Goal: Task Accomplishment & Management: Use online tool/utility

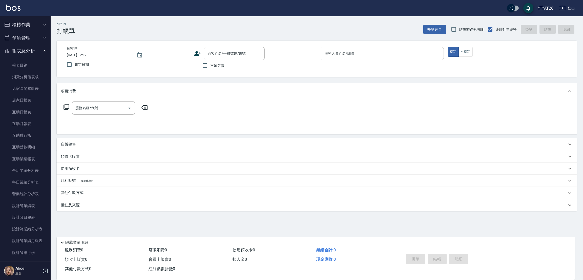
click at [30, 26] on button "櫃檯作業" at bounding box center [25, 24] width 47 height 13
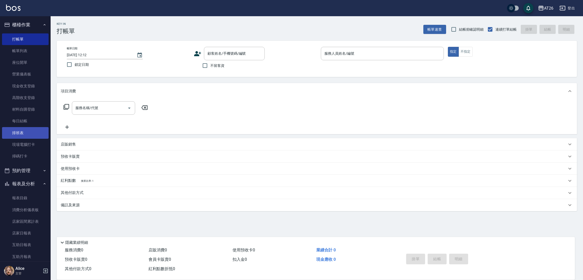
click at [21, 134] on link "排班表" at bounding box center [25, 133] width 47 height 12
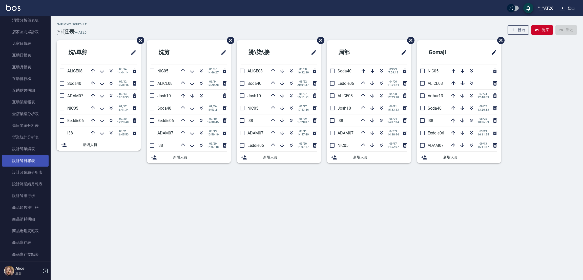
scroll to position [228, 0]
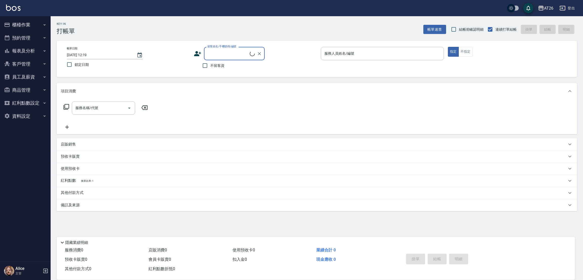
click at [35, 51] on button "報表及分析" at bounding box center [25, 50] width 47 height 13
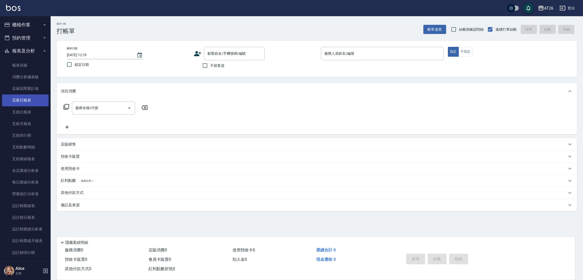
click at [25, 102] on link "店家日報表" at bounding box center [25, 100] width 47 height 12
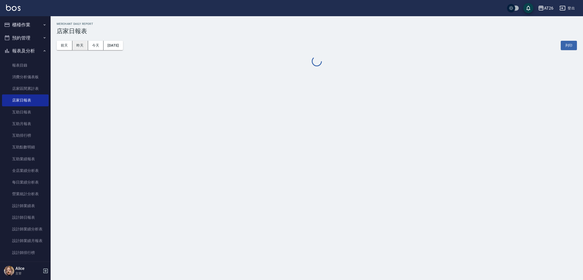
click at [82, 46] on button "昨天" at bounding box center [80, 45] width 16 height 9
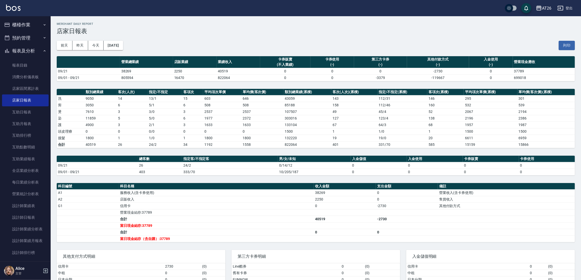
click at [26, 23] on button "櫃檯作業" at bounding box center [25, 24] width 47 height 13
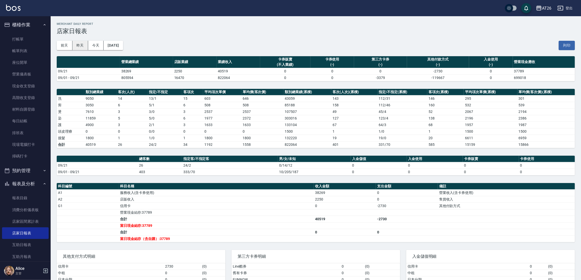
click at [80, 46] on button "昨天" at bounding box center [80, 45] width 16 height 9
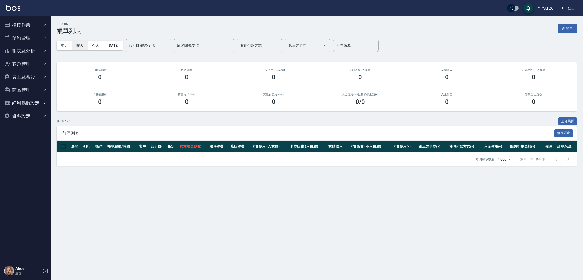
click at [78, 47] on button "昨天" at bounding box center [80, 45] width 16 height 9
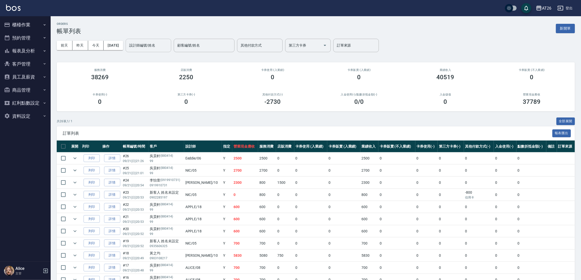
click at [149, 48] on input "設計師編號/姓名" at bounding box center [148, 45] width 41 height 9
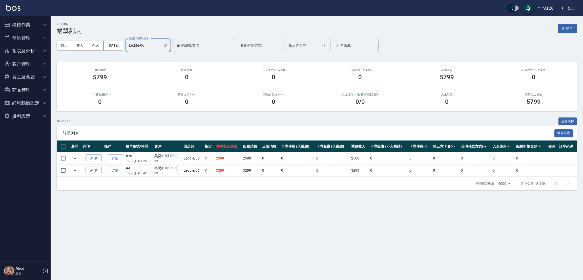
click at [159, 48] on input "Eeddie-06" at bounding box center [144, 45] width 33 height 9
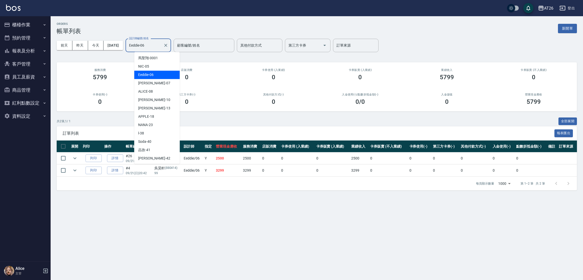
click at [159, 48] on input "Eeddie-06" at bounding box center [144, 45] width 33 height 9
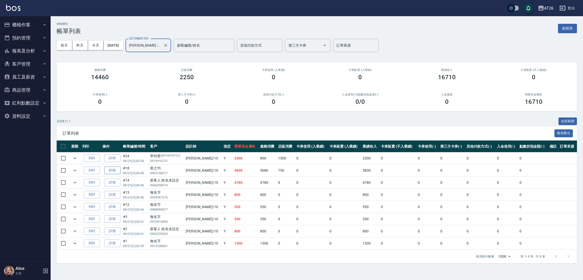
type input "Josh-10"
click at [118, 173] on link "詳情" at bounding box center [112, 171] width 16 height 8
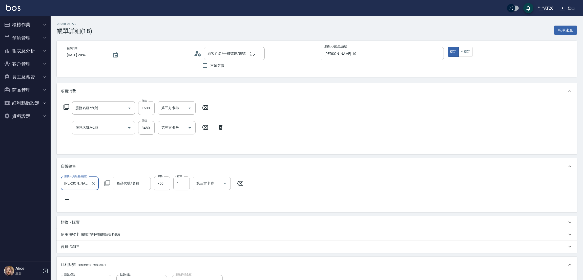
type input "2025/09/21 20:49"
type input "Josh-10"
type input "580"
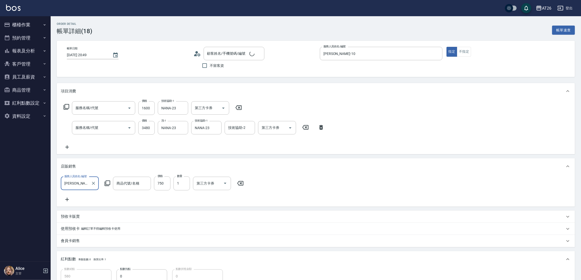
type input "自護髮(601)"
type input "染髮(501)"
type input "[PERSON_NAME]斯新品玻尿酸洗護組500ML"
click at [84, 186] on input "Josh-10" at bounding box center [76, 183] width 26 height 9
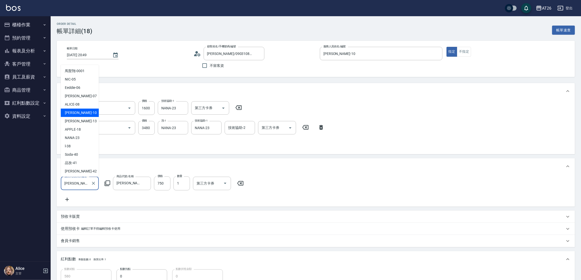
type input "黃之均/0903108217/null"
click at [84, 186] on input "Josh-10" at bounding box center [76, 183] width 26 height 9
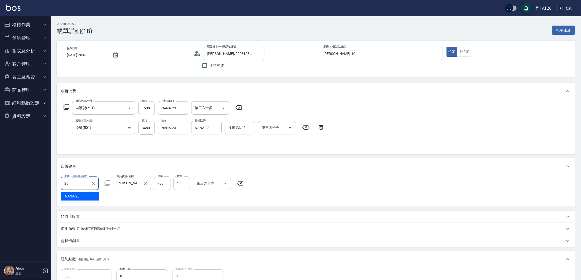
type input "NANA-23"
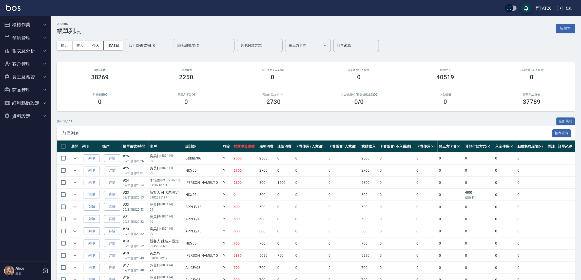
click at [158, 50] on div "設計師編號/姓名" at bounding box center [149, 45] width 46 height 13
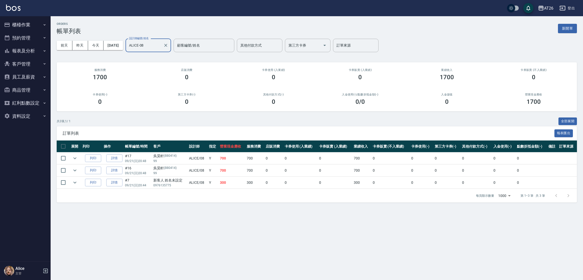
click at [161, 45] on input "ALICE-08" at bounding box center [144, 45] width 33 height 9
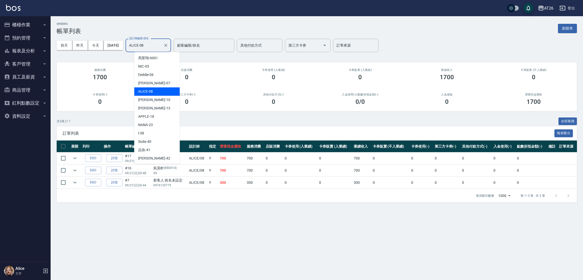
click at [161, 45] on input "ALICE-08" at bounding box center [144, 45] width 33 height 9
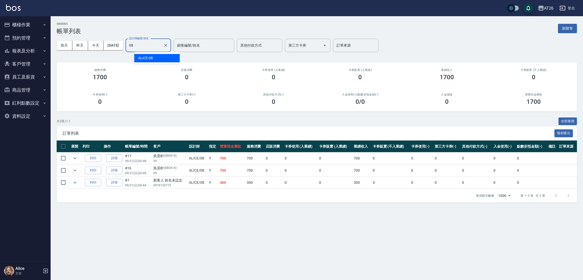
type input "0"
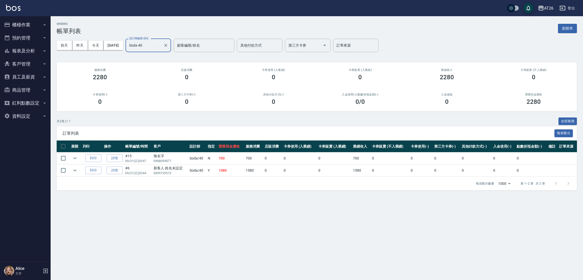
click at [161, 42] on input "Soda-40" at bounding box center [144, 45] width 33 height 9
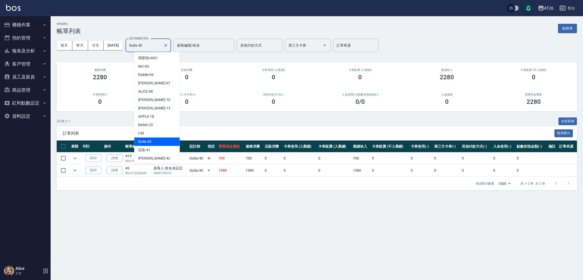
click at [161, 42] on input "Soda-40" at bounding box center [144, 45] width 33 height 9
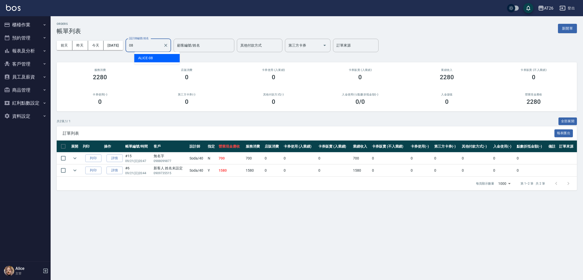
type input "0"
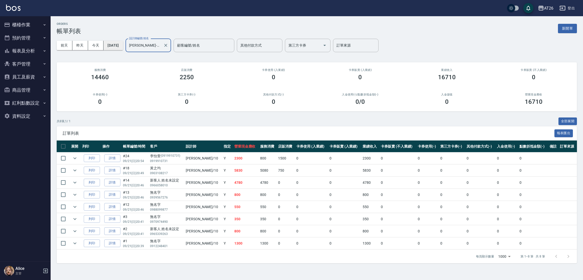
type input "Josh-10"
click at [123, 46] on button "[DATE]" at bounding box center [113, 45] width 19 height 9
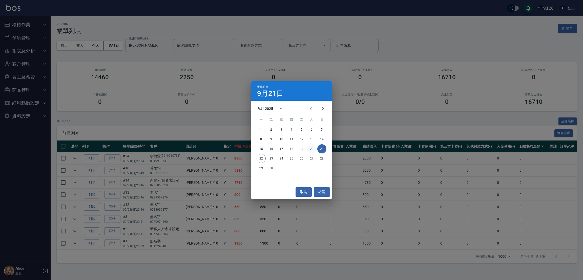
click at [312, 150] on button "20" at bounding box center [311, 148] width 9 height 9
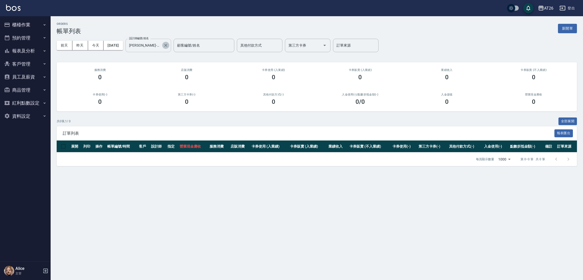
click at [169, 49] on button "Clear" at bounding box center [165, 45] width 7 height 7
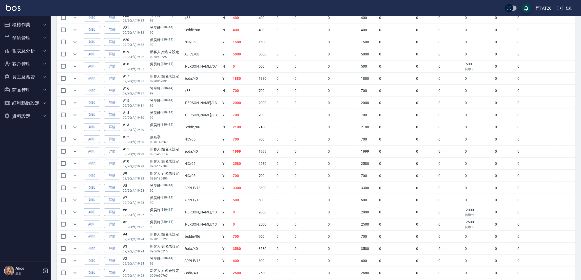
scroll to position [190, 0]
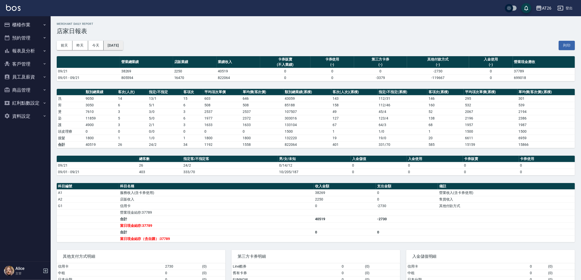
click at [111, 49] on button "[DATE]" at bounding box center [113, 45] width 19 height 9
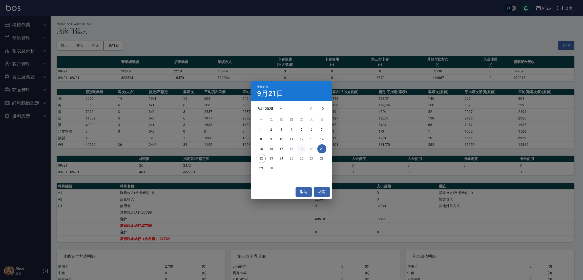
click at [304, 146] on button "19" at bounding box center [301, 148] width 9 height 9
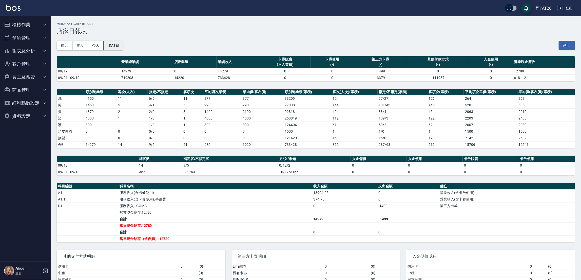
click at [118, 49] on button "2025/09/19" at bounding box center [113, 45] width 19 height 9
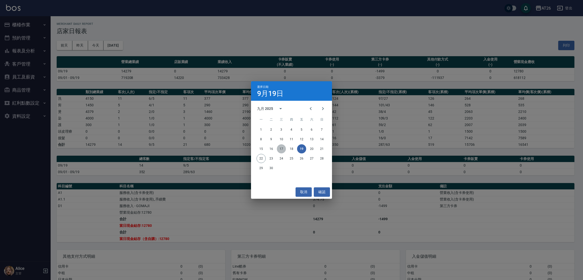
click at [283, 148] on button "17" at bounding box center [281, 148] width 9 height 9
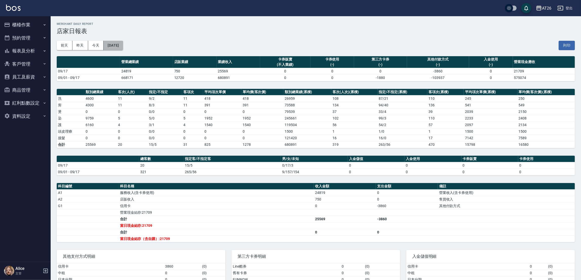
click at [116, 42] on button "2025/09/17" at bounding box center [113, 45] width 19 height 9
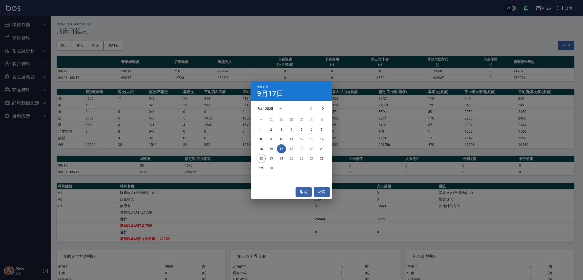
click at [292, 148] on button "18" at bounding box center [291, 148] width 9 height 9
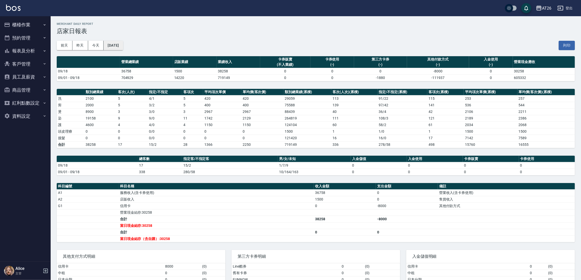
click at [115, 49] on button "2025/09/18" at bounding box center [113, 45] width 19 height 9
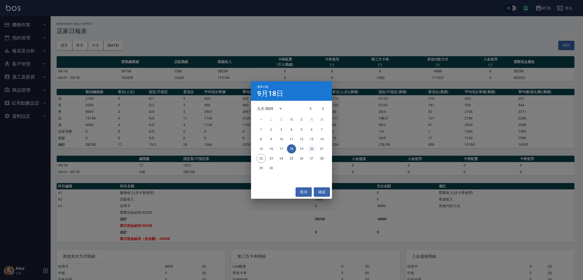
click at [310, 149] on button "20" at bounding box center [311, 148] width 9 height 9
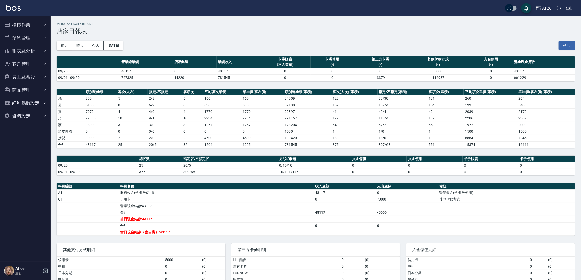
click at [430, 38] on div "前天 昨天 今天 2025/09/20 列印" at bounding box center [316, 46] width 518 height 22
click at [81, 49] on button "昨天" at bounding box center [80, 45] width 16 height 9
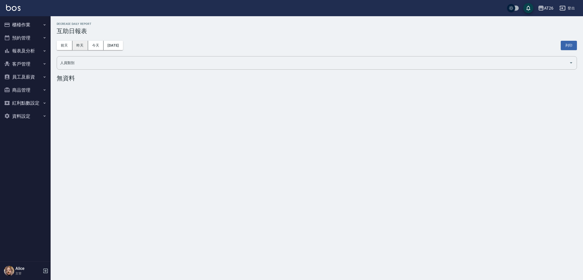
click at [85, 45] on button "昨天" at bounding box center [80, 45] width 16 height 9
click at [83, 46] on button "昨天" at bounding box center [80, 45] width 16 height 9
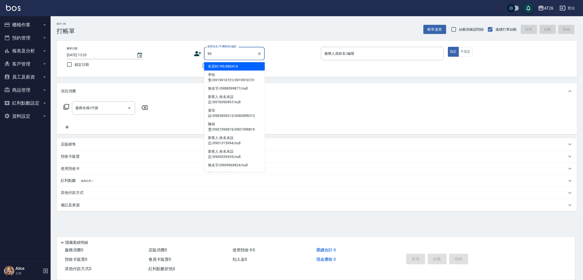
type input "吳昊軒/99/880414"
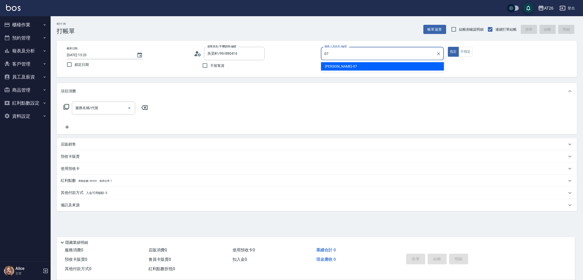
type input "07"
type button "true"
type input "[PERSON_NAME]-07"
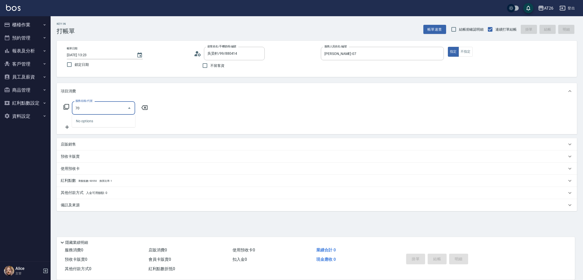
type input "7"
type input "703"
type input "500"
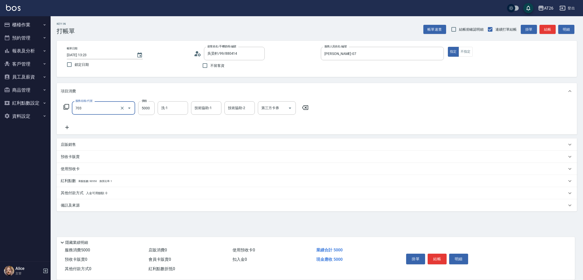
type input "新羽毛鉑金接髮(703)"
type input "19"
type input "0"
type input "190"
type input "10"
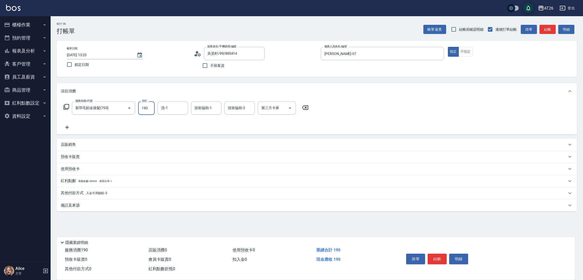
type input "1900"
type input "190"
type input "19000"
type input "1900"
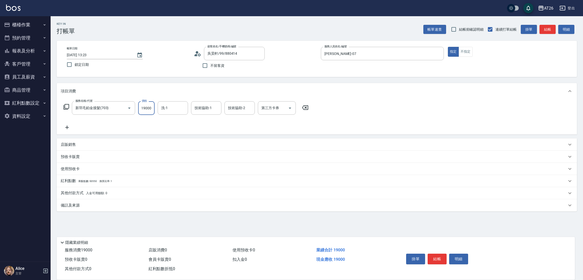
type input "19000"
type input "[PERSON_NAME]-44"
type input "祐希-44"
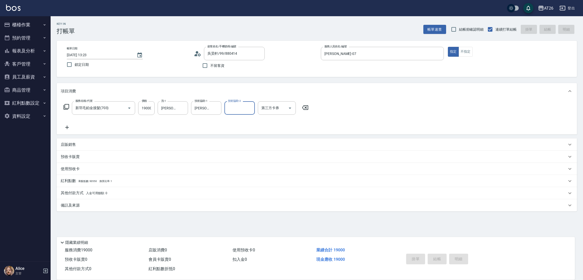
type input "0"
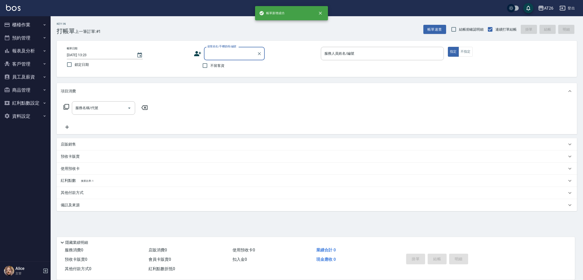
click at [39, 43] on button "預約管理" at bounding box center [25, 37] width 47 height 13
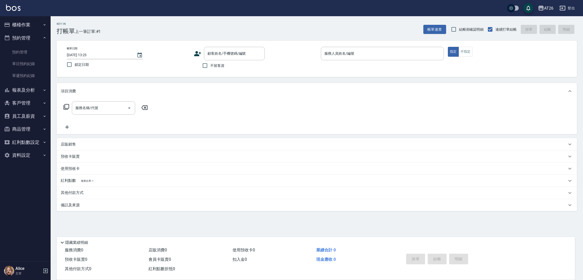
click at [39, 26] on button "櫃檯作業" at bounding box center [25, 24] width 47 height 13
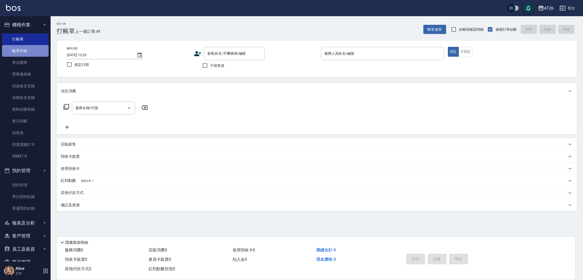
click at [38, 48] on link "帳單列表" at bounding box center [25, 51] width 47 height 12
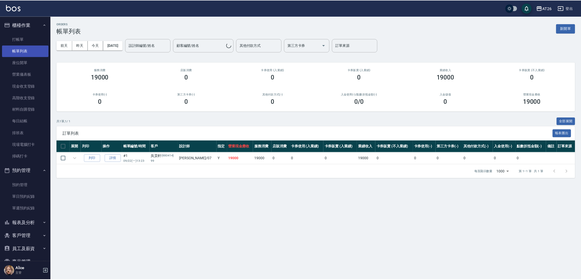
scroll to position [39, 0]
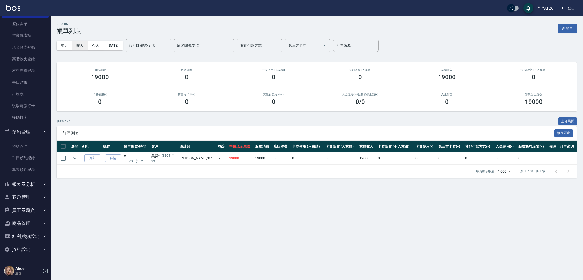
click at [77, 46] on button "昨天" at bounding box center [80, 45] width 16 height 9
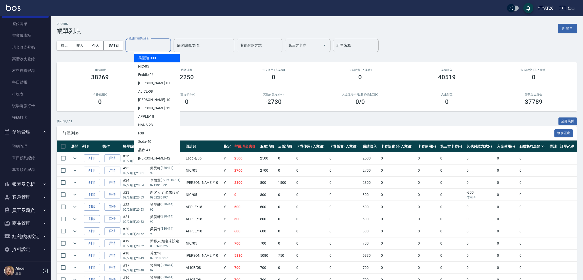
click at [139, 47] on input "設計師編號/姓名" at bounding box center [148, 45] width 41 height 9
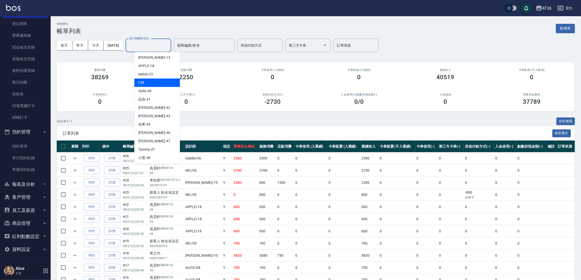
click at [148, 83] on div "l -38" at bounding box center [157, 82] width 46 height 8
type input "l-38"
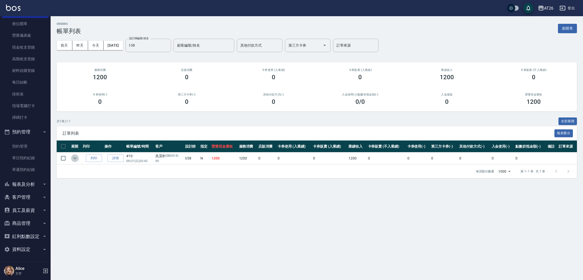
click at [76, 158] on icon "expand row" at bounding box center [75, 158] width 6 height 6
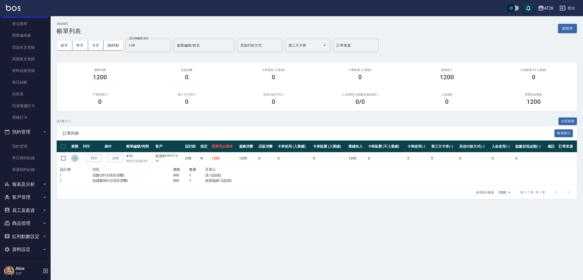
click at [76, 158] on icon "expand row" at bounding box center [75, 158] width 6 height 6
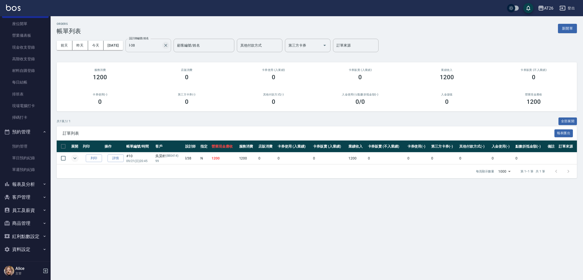
click at [168, 45] on icon "Clear" at bounding box center [165, 45] width 5 height 5
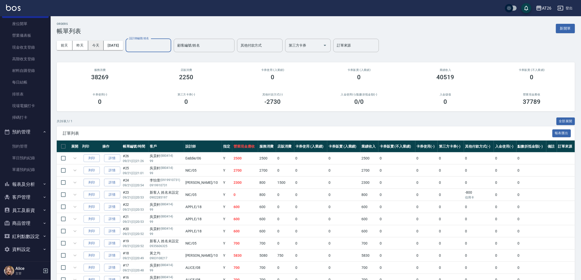
click at [100, 49] on button "今天" at bounding box center [96, 45] width 16 height 9
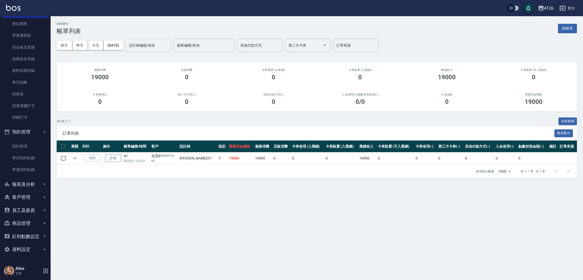
click at [118, 158] on link "詳情" at bounding box center [113, 158] width 16 height 8
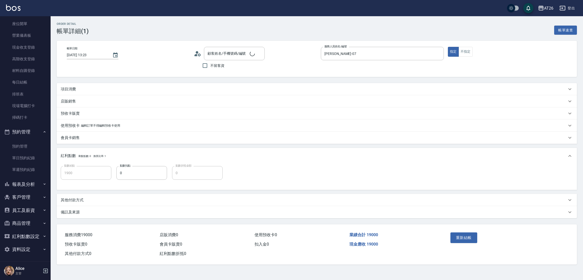
type input "2025/09/22 13:23"
type input "ADAM-07"
type input "1900"
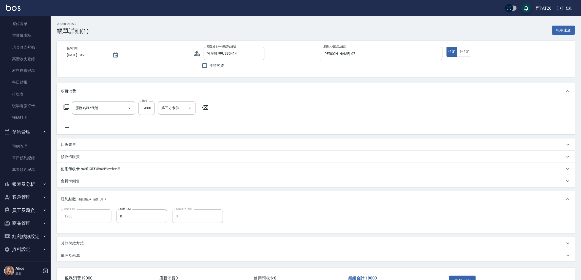
type input "吳昊軒/99/880414"
type input "新羽毛鉑金接髮(703)"
click at [146, 107] on input "19000" at bounding box center [146, 108] width 16 height 14
type input "1"
type input "0"
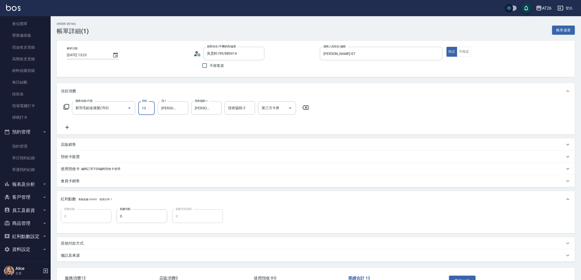
type input "138"
type input "10"
type input "13874"
type input "1380"
type input "138740"
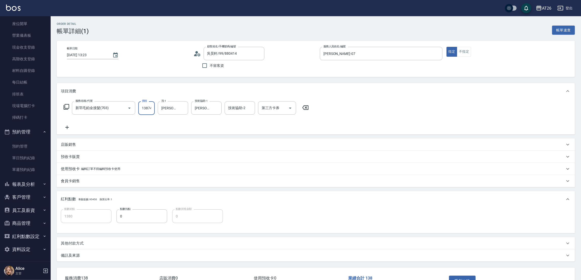
type input "13870"
type input "13874"
type input "1380"
type input "1387"
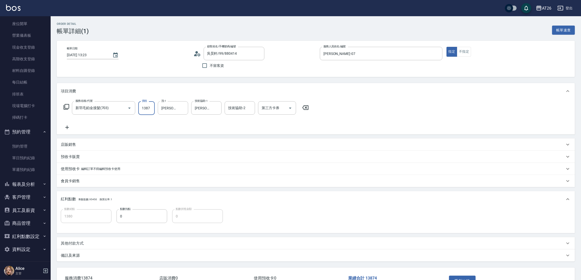
type input "130"
type input "138"
type input "10"
type input "1384"
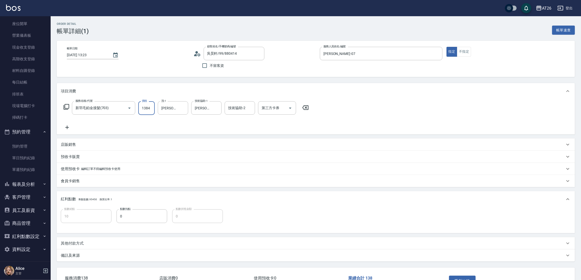
type input "130"
type input "13840"
type input "1380"
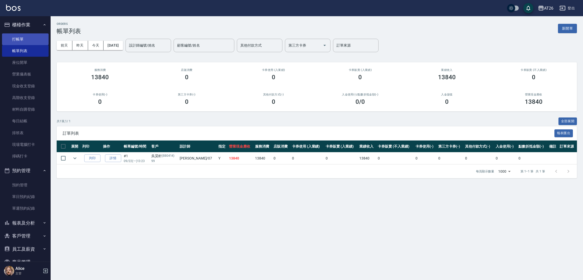
click at [23, 37] on link "打帳單" at bounding box center [25, 39] width 47 height 12
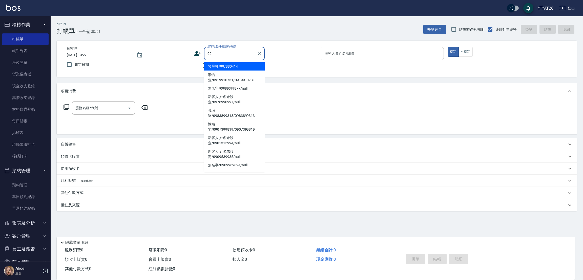
type input "吳昊軒/99/880414"
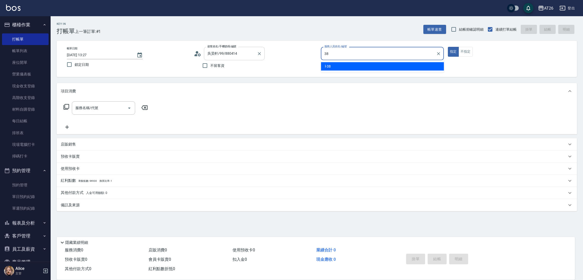
type input "38"
type button "true"
type input "l-38"
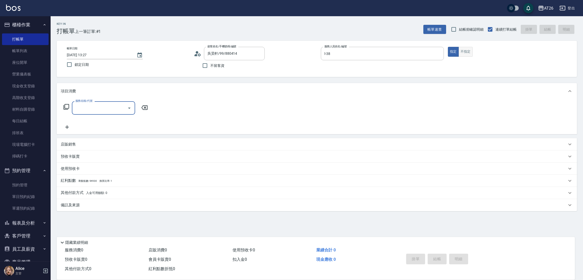
click at [472, 48] on button "不指定" at bounding box center [466, 52] width 14 height 10
click at [97, 104] on input "服務名稱/代號" at bounding box center [99, 108] width 51 height 9
type input "401"
type input "20"
type input "剪髮(401)"
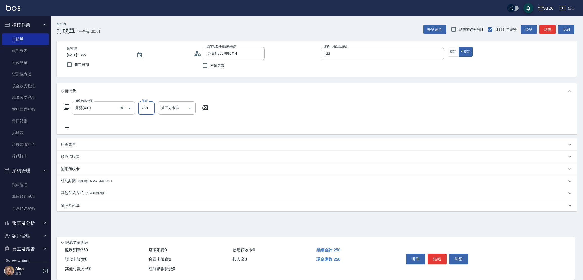
type input "3"
type input "0"
type input "300"
type input "30"
type input "0"
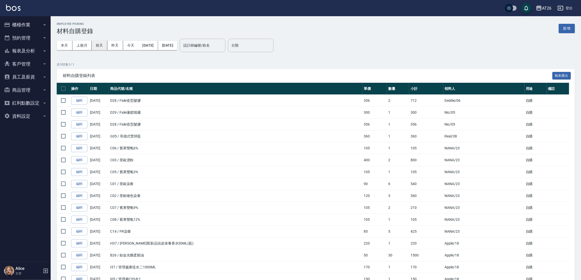
click at [115, 46] on button "昨天" at bounding box center [115, 45] width 16 height 9
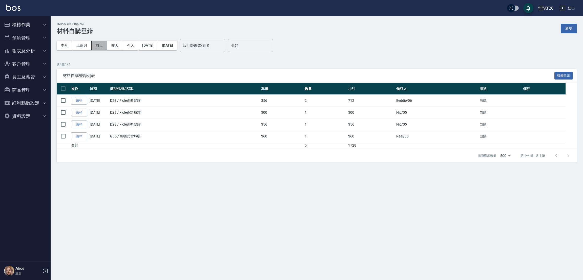
click at [100, 46] on button "前天" at bounding box center [100, 45] width 16 height 9
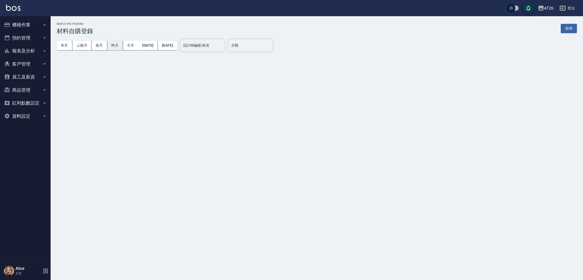
click at [115, 45] on button "昨天" at bounding box center [115, 45] width 16 height 9
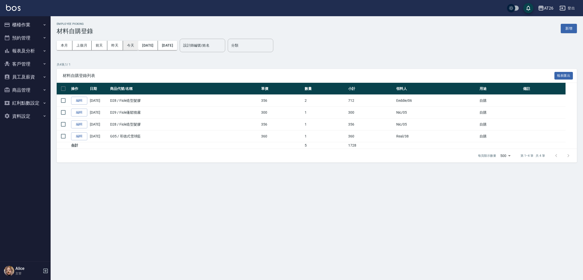
click at [135, 45] on button "今天" at bounding box center [130, 45] width 15 height 9
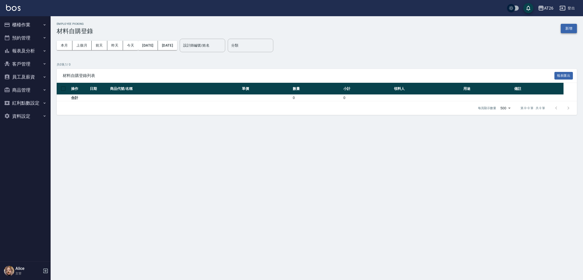
click at [571, 27] on button "新增" at bounding box center [569, 28] width 16 height 9
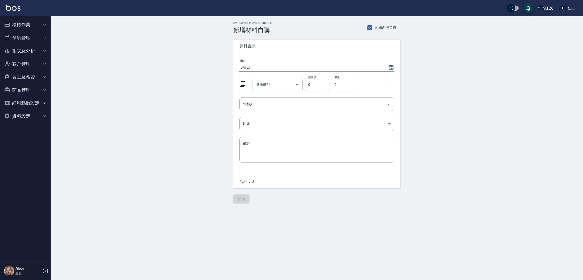
click at [279, 86] on input "選擇商品" at bounding box center [274, 84] width 38 height 9
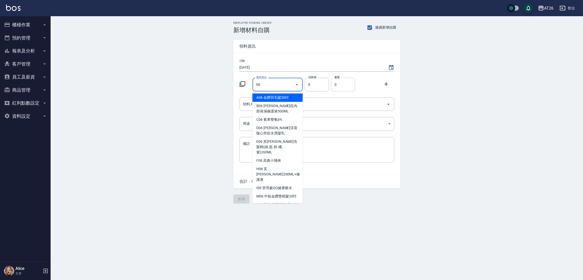
type input "0"
type input "仙"
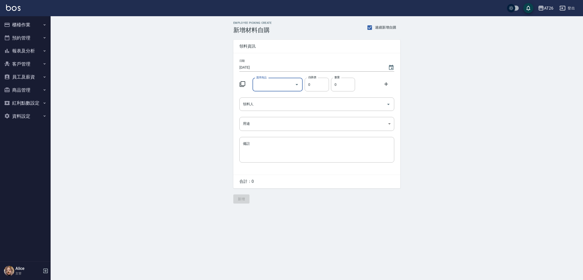
click at [264, 90] on div "選擇商品" at bounding box center [278, 84] width 50 height 13
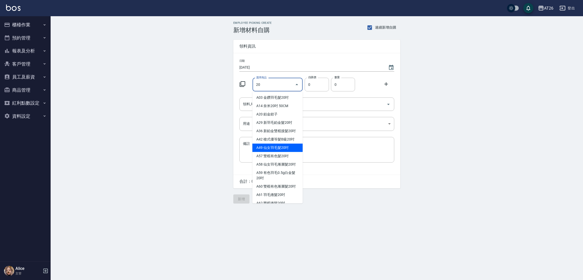
type input "20"
type input "2580"
type input "仙女羽毛髮20吋"
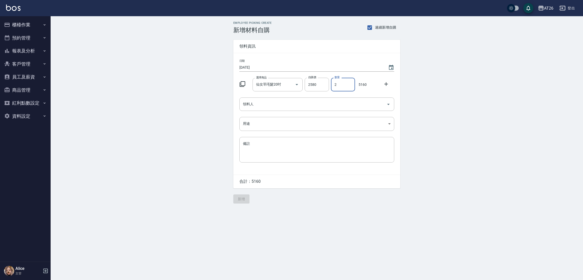
type input "2"
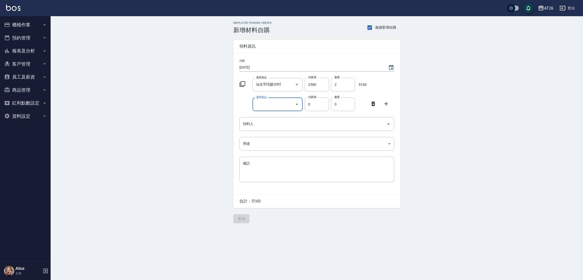
click at [377, 107] on div at bounding box center [374, 103] width 13 height 9
click at [375, 106] on icon at bounding box center [373, 104] width 6 height 6
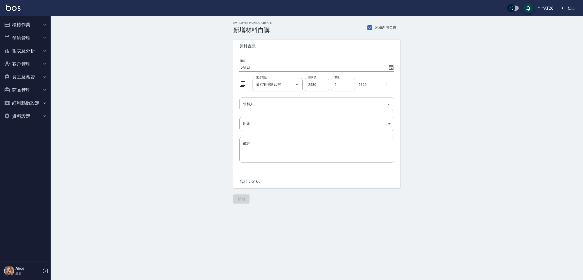
click at [306, 108] on input "領料人" at bounding box center [313, 104] width 143 height 9
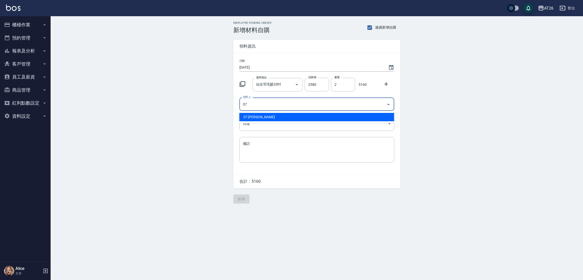
type input "07 Adam"
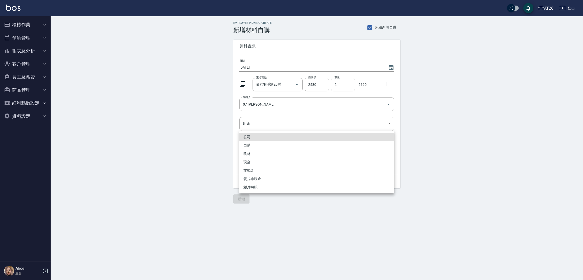
click at [253, 163] on li "現金" at bounding box center [317, 162] width 155 height 8
type input "現金"
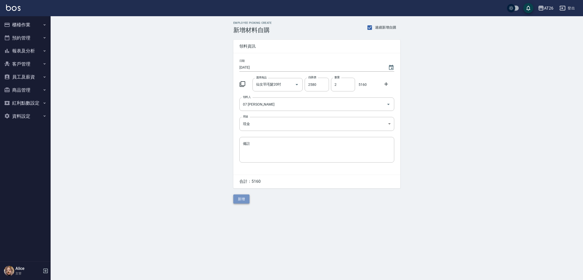
click at [241, 199] on button "新增" at bounding box center [241, 198] width 16 height 9
